Goal: Navigation & Orientation: Go to known website

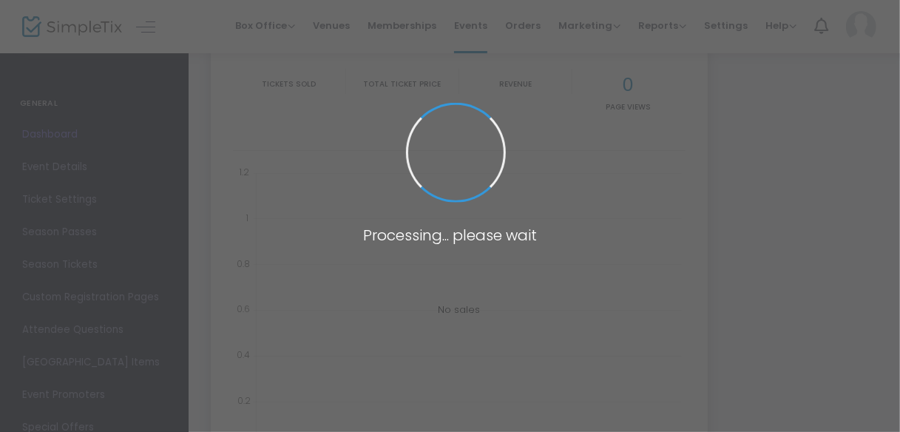
type input "[URL][DOMAIN_NAME]"
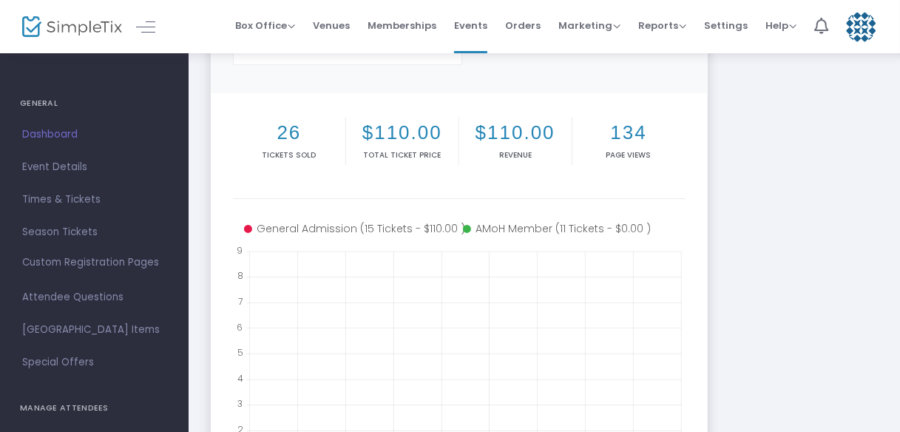
scroll to position [172, 0]
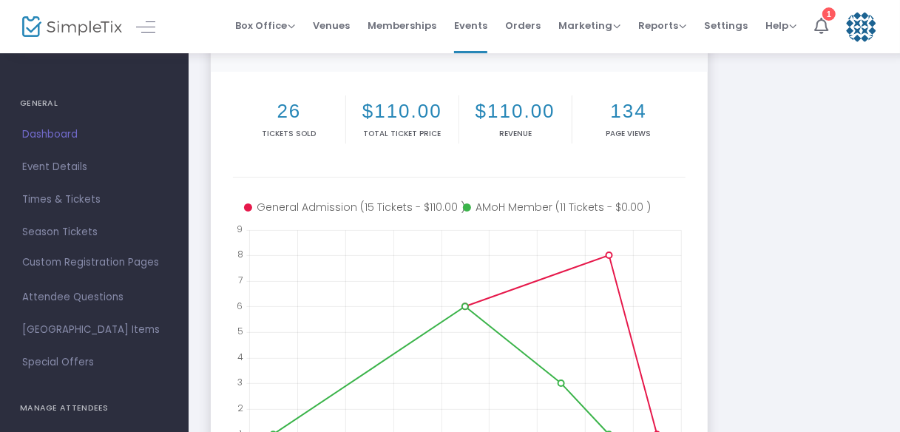
click at [112, 27] on img at bounding box center [72, 26] width 100 height 21
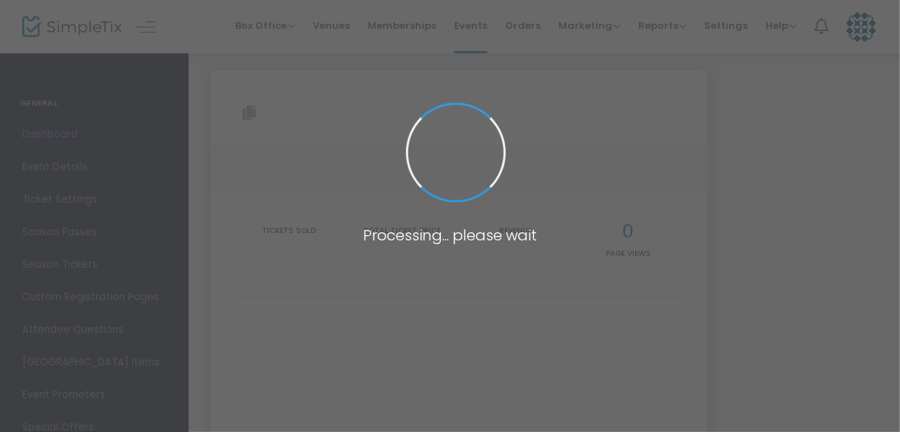
type input "[URL][DOMAIN_NAME]"
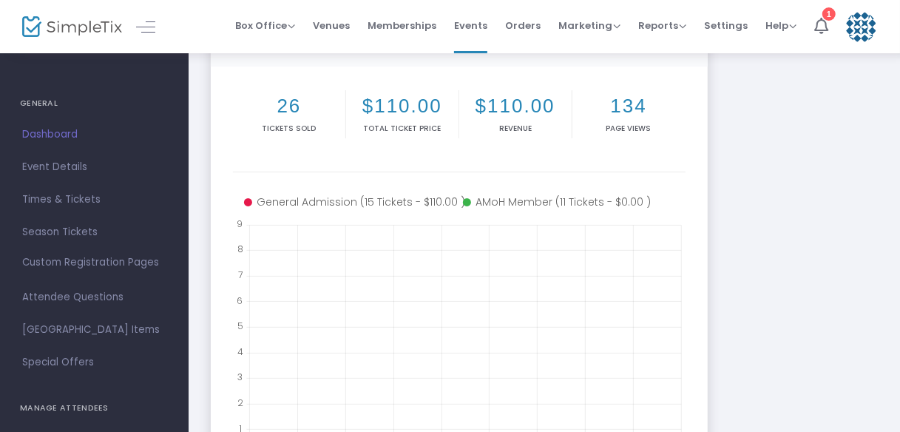
scroll to position [112, 0]
